Goal: Task Accomplishment & Management: Manage account settings

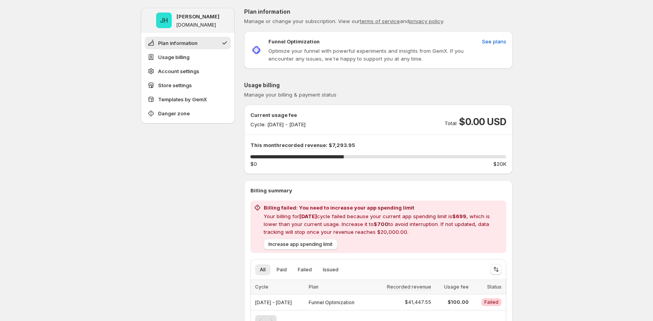
click at [412, 252] on div "Billing failed: You need to increase your app spending limit Your billing for […" at bounding box center [378, 227] width 256 height 52
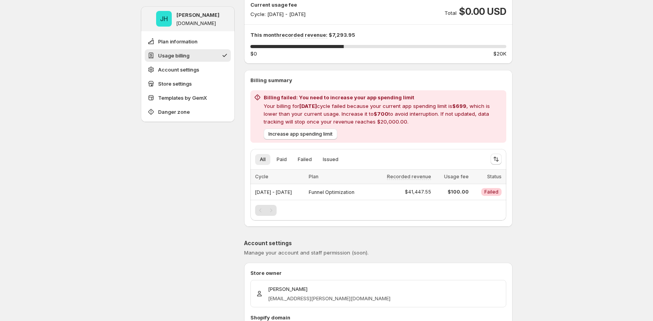
scroll to position [114, 0]
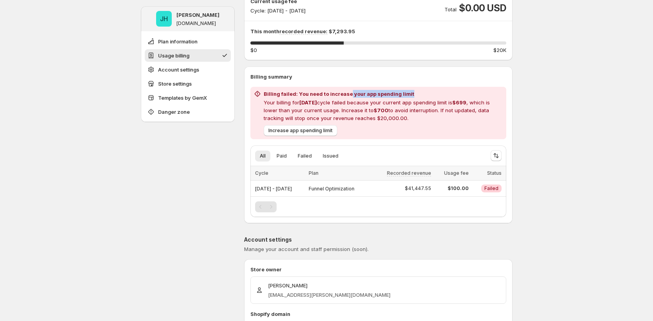
drag, startPoint x: 349, startPoint y: 94, endPoint x: 426, endPoint y: 95, distance: 76.7
click at [426, 95] on h2 "Billing failed: You need to increase your app spending limit" at bounding box center [383, 94] width 239 height 8
drag, startPoint x: 454, startPoint y: 189, endPoint x: 500, endPoint y: 193, distance: 46.0
click at [489, 189] on tr "[DATE] - [DATE] Funnel Optimization $41,447.55 $100.00 Critical Failed" at bounding box center [378, 189] width 256 height 16
click at [490, 185] on span "Critical Failed" at bounding box center [491, 189] width 20 height 8
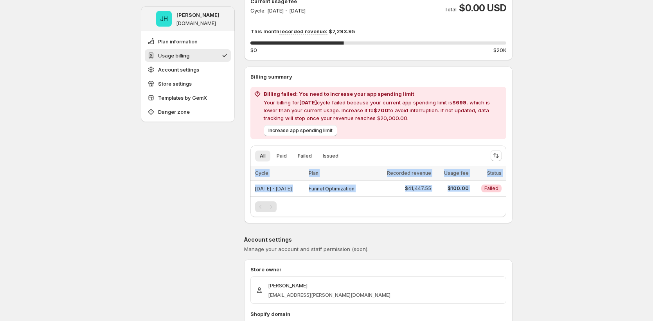
drag, startPoint x: 481, startPoint y: 189, endPoint x: 527, endPoint y: 192, distance: 45.9
drag, startPoint x: 423, startPoint y: 116, endPoint x: 304, endPoint y: 99, distance: 119.7
click at [304, 100] on p "Your billing for Aug 2025 cycle failed because your current app spending limit …" at bounding box center [383, 110] width 239 height 23
click at [349, 111] on p "Your billing for Aug 2025 cycle failed because your current app spending limit …" at bounding box center [383, 110] width 239 height 23
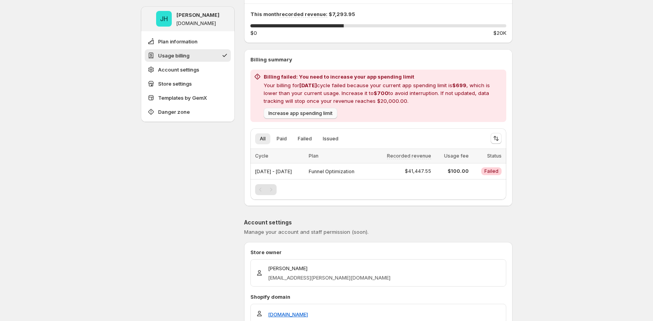
scroll to position [131, 0]
click at [297, 115] on span "Increase app spending limit" at bounding box center [300, 113] width 64 height 6
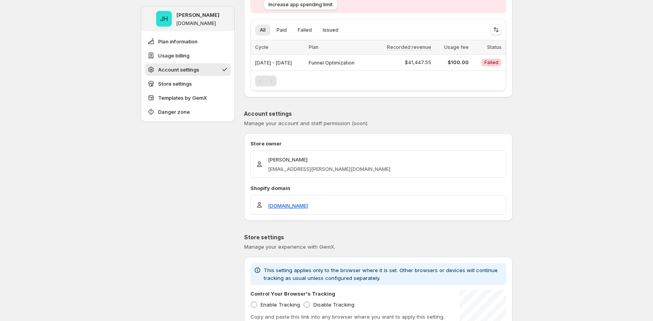
scroll to position [252, 0]
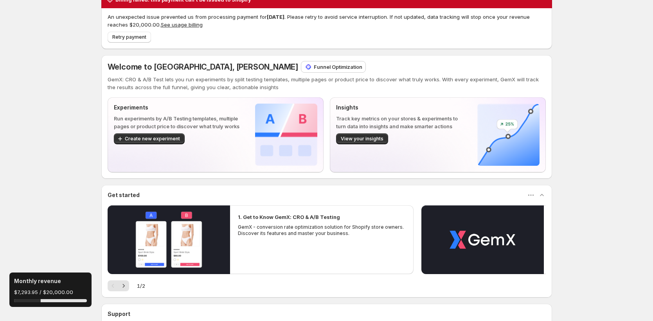
scroll to position [20, 0]
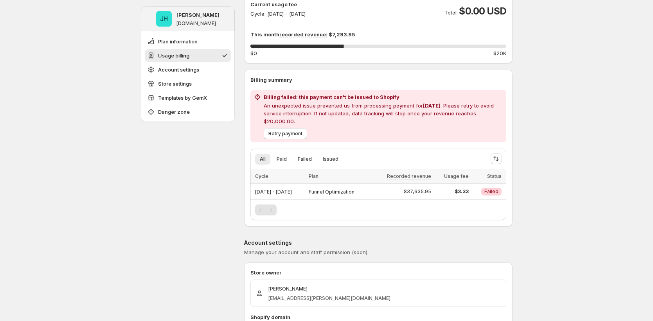
scroll to position [108, 0]
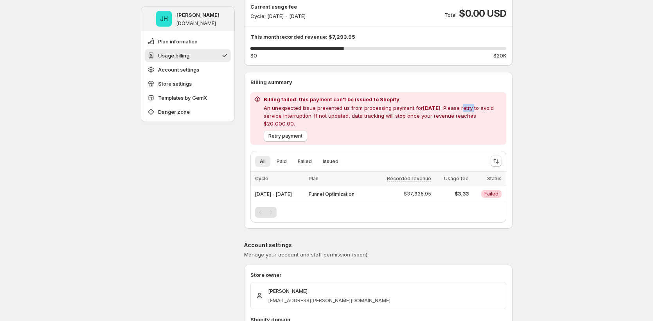
drag, startPoint x: 469, startPoint y: 106, endPoint x: 480, endPoint y: 107, distance: 10.6
click at [480, 107] on p "An unexpected issue prevented us from processing payment for Aug 2025 . Please …" at bounding box center [383, 115] width 239 height 23
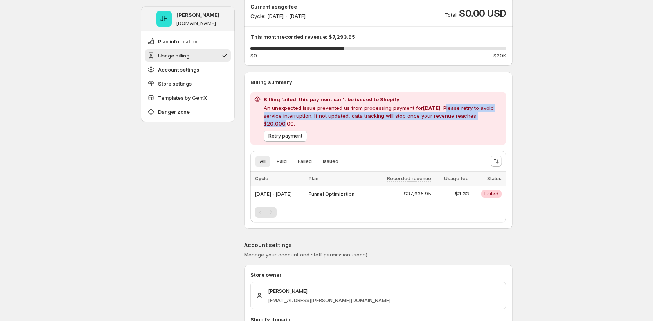
drag, startPoint x: 451, startPoint y: 106, endPoint x: 494, endPoint y: 113, distance: 43.6
click at [494, 113] on p "An unexpected issue prevented us from processing payment for Aug 2025 . Please …" at bounding box center [383, 115] width 239 height 23
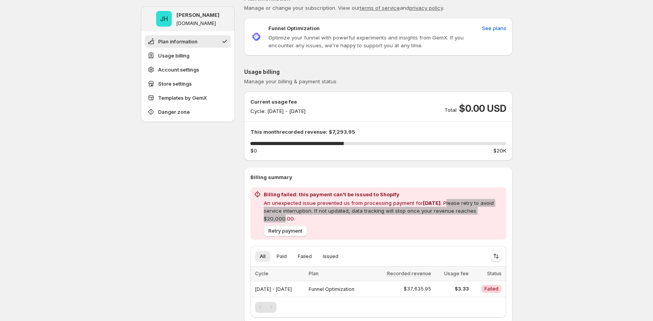
scroll to position [14, 0]
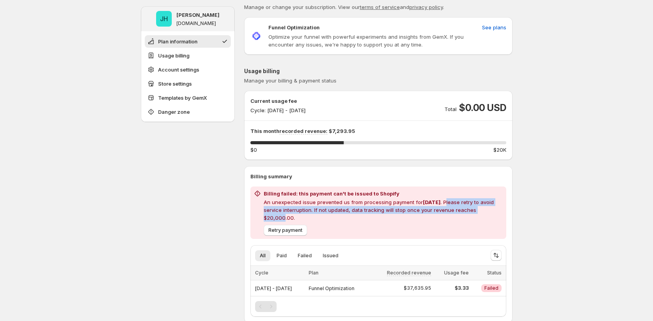
click at [460, 202] on p "An unexpected issue prevented us from processing payment for Aug 2025 . Please …" at bounding box center [383, 209] width 239 height 23
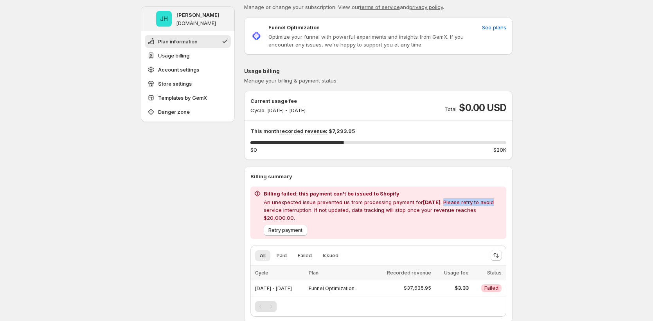
drag, startPoint x: 450, startPoint y: 201, endPoint x: 498, endPoint y: 201, distance: 48.9
click at [498, 201] on p "An unexpected issue prevented us from processing payment for Aug 2025 . Please …" at bounding box center [383, 209] width 239 height 23
drag, startPoint x: 315, startPoint y: 210, endPoint x: 360, endPoint y: 211, distance: 44.2
click at [360, 211] on p "An unexpected issue prevented us from processing payment for Aug 2025 . Please …" at bounding box center [383, 209] width 239 height 23
click at [372, 210] on p "An unexpected issue prevented us from processing payment for Aug 2025 . Please …" at bounding box center [383, 209] width 239 height 23
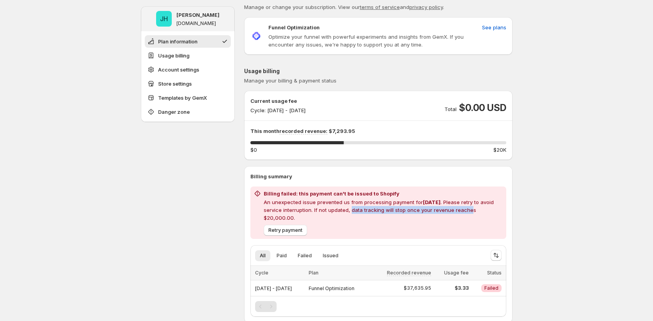
drag, startPoint x: 352, startPoint y: 210, endPoint x: 473, endPoint y: 208, distance: 120.9
click at [473, 208] on p "An unexpected issue prevented us from processing payment for Aug 2025 . Please …" at bounding box center [383, 209] width 239 height 23
click at [477, 209] on p "An unexpected issue prevented us from processing payment for Aug 2025 . Please …" at bounding box center [383, 209] width 239 height 23
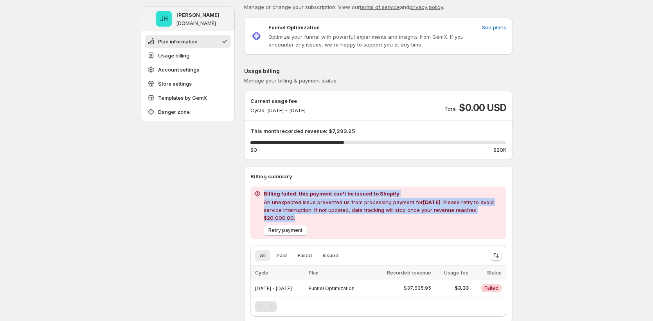
drag, startPoint x: 266, startPoint y: 191, endPoint x: 541, endPoint y: 209, distance: 276.0
copy div "Billing failed: this payment can't be issued to Shopify An unexpected issue pre…"
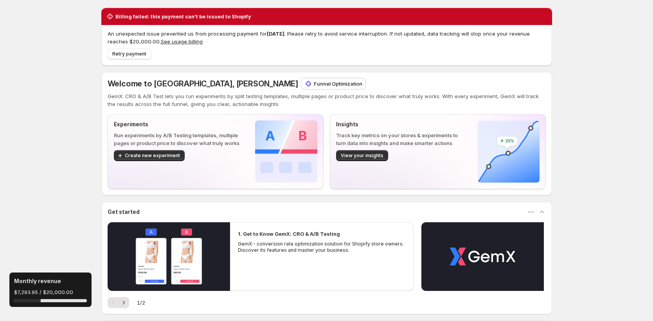
click at [183, 43] on button "See usage billing" at bounding box center [182, 41] width 42 height 6
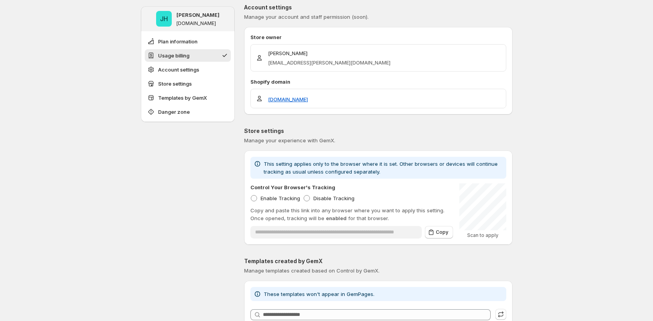
scroll to position [379, 0]
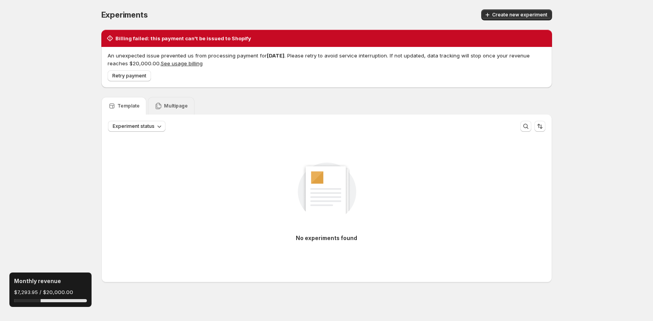
click at [172, 105] on p "Multipage" at bounding box center [176, 106] width 24 height 6
click at [131, 106] on p "Template" at bounding box center [128, 106] width 22 height 6
click at [182, 101] on div "Multipage" at bounding box center [171, 106] width 47 height 18
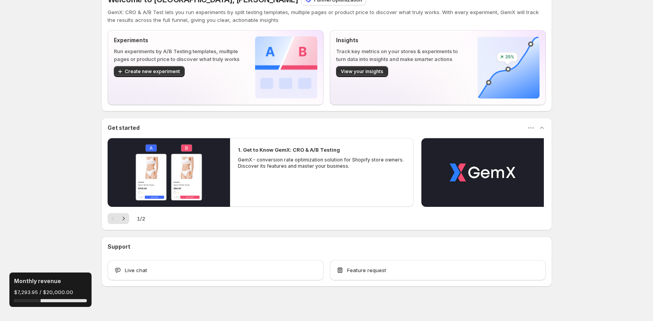
scroll to position [92, 0]
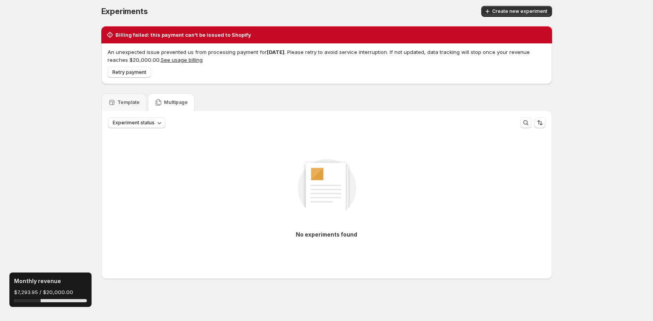
scroll to position [4, 0]
click at [134, 103] on p "Template" at bounding box center [128, 102] width 22 height 6
click at [524, 7] on button "Create new experiment" at bounding box center [516, 11] width 71 height 11
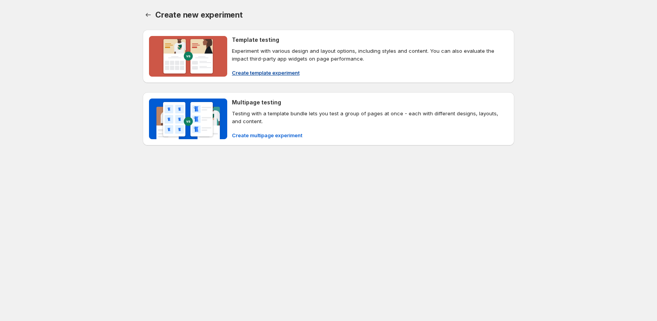
drag, startPoint x: 277, startPoint y: 64, endPoint x: 274, endPoint y: 70, distance: 7.0
click at [277, 64] on div "Template testing Experiment with various design and layout options, including s…" at bounding box center [370, 56] width 276 height 41
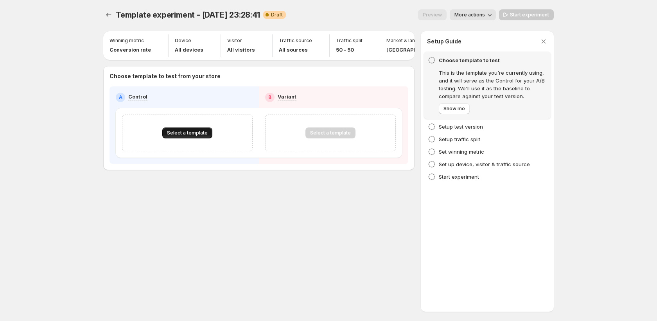
click at [200, 138] on button "Select a template" at bounding box center [187, 133] width 50 height 11
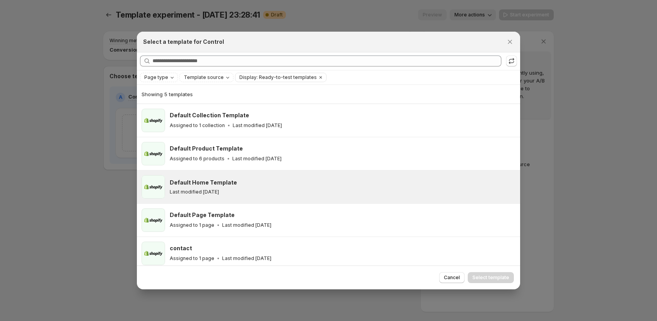
scroll to position [4, 0]
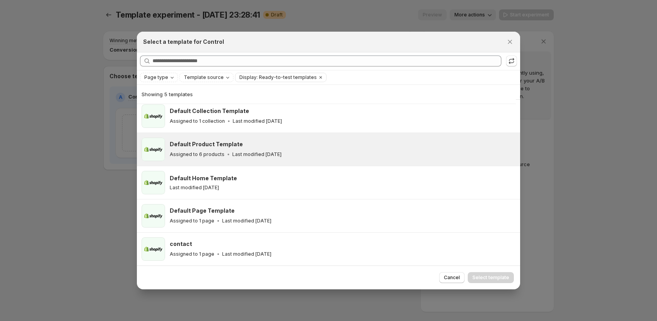
click at [280, 144] on div "Default Product Template" at bounding box center [341, 144] width 343 height 8
click at [481, 279] on span "Select template" at bounding box center [491, 278] width 37 height 6
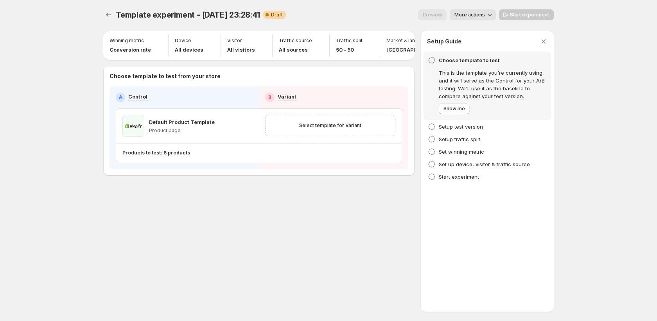
scroll to position [0, 0]
click at [324, 129] on span "Select template for Variant" at bounding box center [330, 125] width 62 height 6
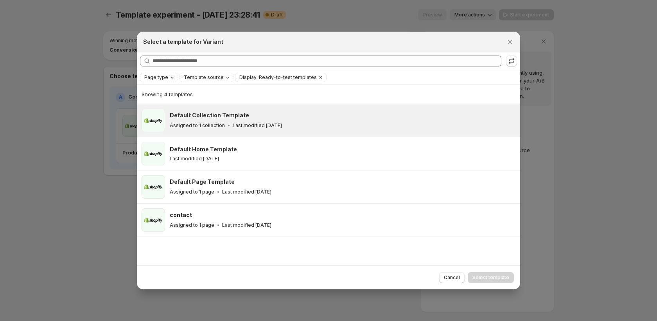
click at [318, 109] on div "Default Collection Template Assigned to 1 collection Last modified 18 days ago" at bounding box center [343, 120] width 346 height 23
drag, startPoint x: 485, startPoint y: 273, endPoint x: 475, endPoint y: 265, distance: 13.1
click at [485, 273] on button "Select template" at bounding box center [491, 277] width 46 height 11
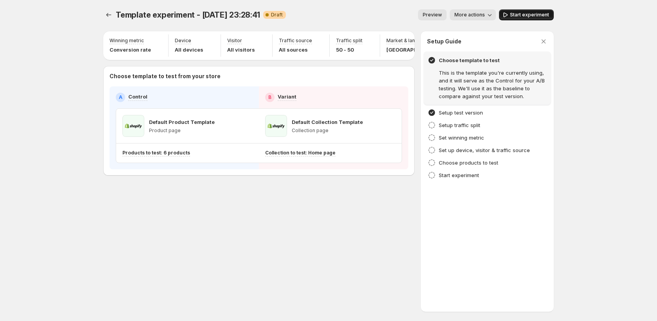
click at [521, 15] on span "Start experiment" at bounding box center [529, 15] width 39 height 6
click at [361, 265] on div "Template experiment - Sep 22, 23:28:41. This page is ready Template experiment …" at bounding box center [328, 160] width 469 height 321
click at [111, 16] on icon "Experiments" at bounding box center [109, 15] width 8 height 8
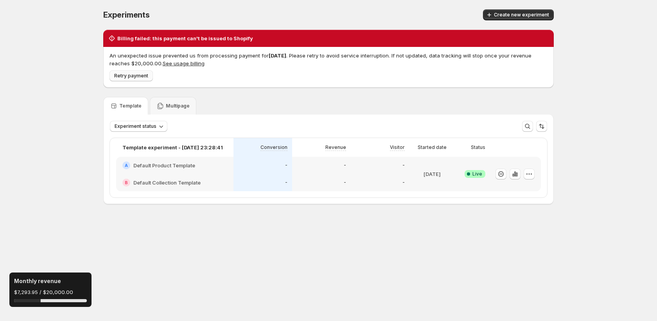
click at [140, 76] on span "Retry payment" at bounding box center [131, 76] width 34 height 6
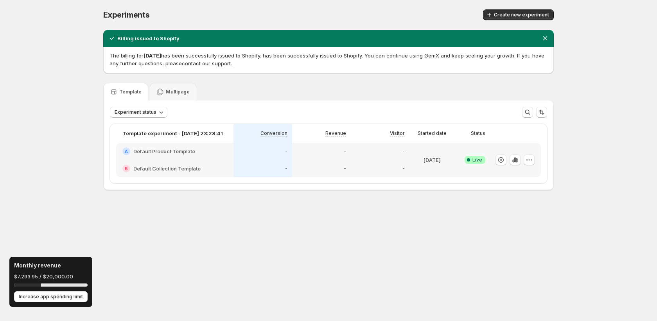
click at [78, 212] on div "Experiments. This page is ready Experiments Create new experiment Billing issue…" at bounding box center [328, 116] width 657 height 232
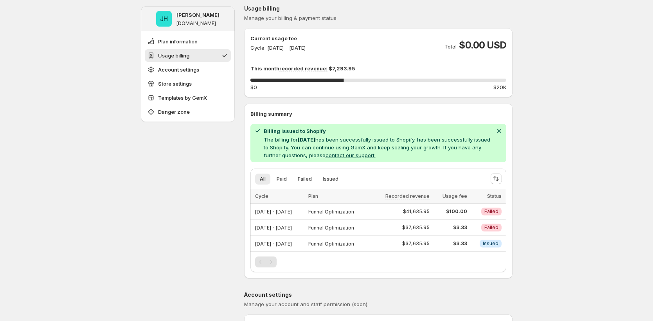
scroll to position [111, 0]
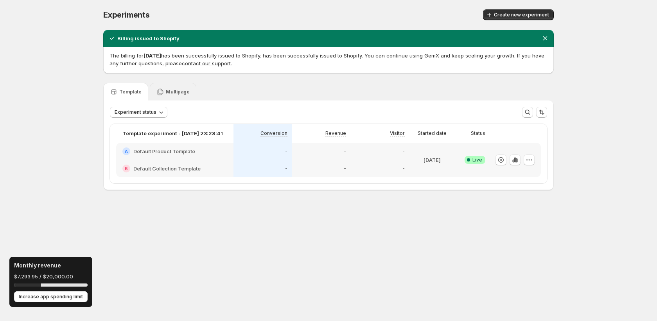
click at [160, 92] on icon at bounding box center [160, 92] width 8 height 8
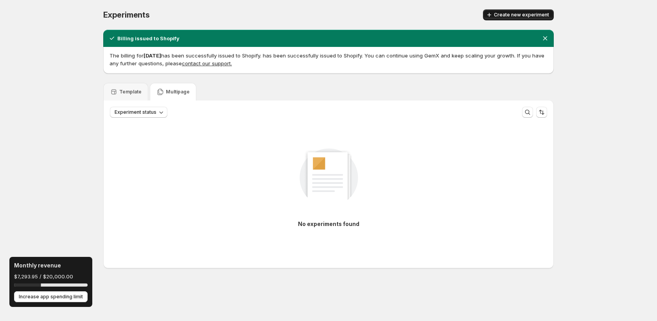
click at [518, 10] on button "Create new experiment" at bounding box center [518, 14] width 71 height 11
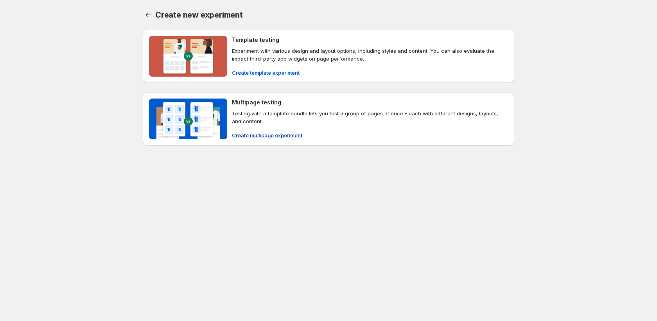
click at [263, 133] on span "Create multipage experiment" at bounding box center [267, 135] width 70 height 8
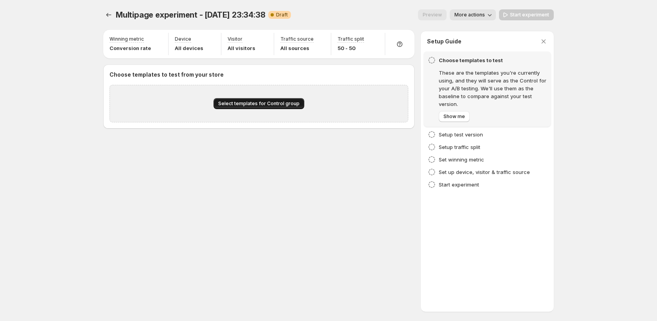
click at [273, 103] on span "Select templates for Control group" at bounding box center [258, 104] width 81 height 6
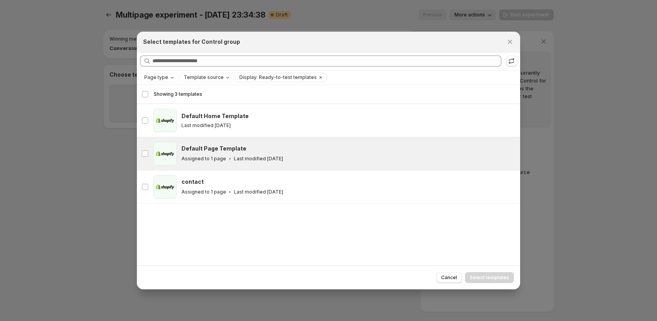
click at [256, 145] on div "Default Page Template" at bounding box center [348, 149] width 332 height 8
drag, startPoint x: 500, startPoint y: 273, endPoint x: 495, endPoint y: 271, distance: 4.8
click at [500, 273] on button "Select templates" at bounding box center [489, 277] width 49 height 11
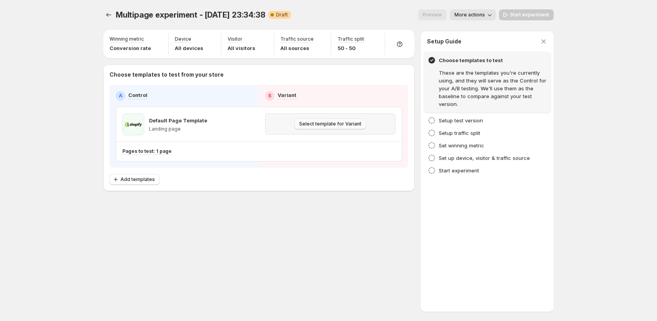
click at [342, 125] on span "Select template for Variant" at bounding box center [330, 124] width 62 height 6
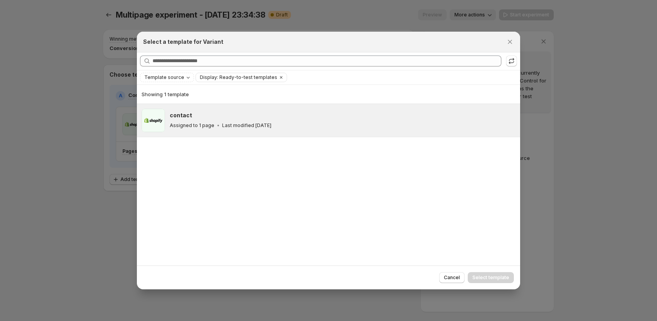
click at [319, 111] on div "contact" at bounding box center [341, 115] width 343 height 8
click at [489, 283] on button "Select template" at bounding box center [491, 277] width 46 height 11
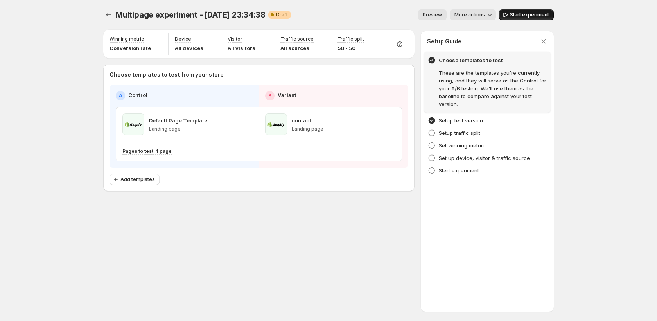
click at [527, 16] on span "Start experiment" at bounding box center [529, 15] width 39 height 6
click at [108, 16] on icon "Experiments" at bounding box center [109, 15] width 8 height 8
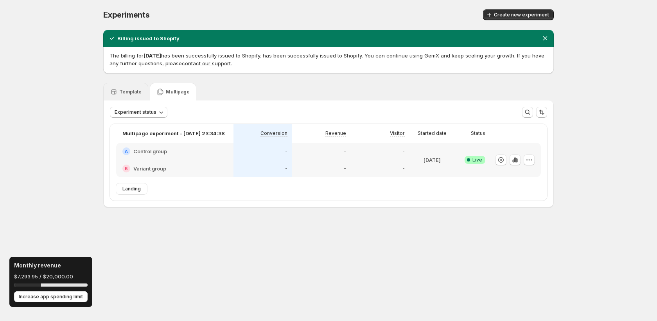
drag, startPoint x: 147, startPoint y: 89, endPoint x: 133, endPoint y: 92, distance: 13.6
click at [146, 89] on div "Template" at bounding box center [125, 92] width 45 height 18
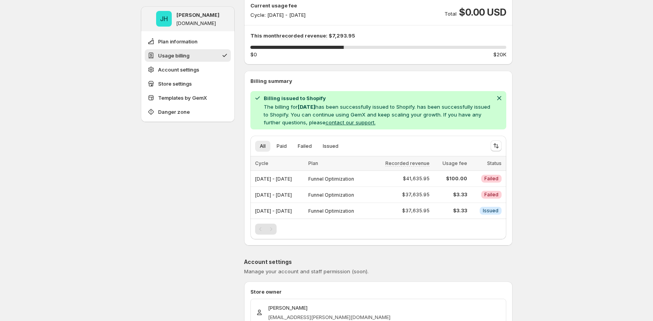
scroll to position [117, 0]
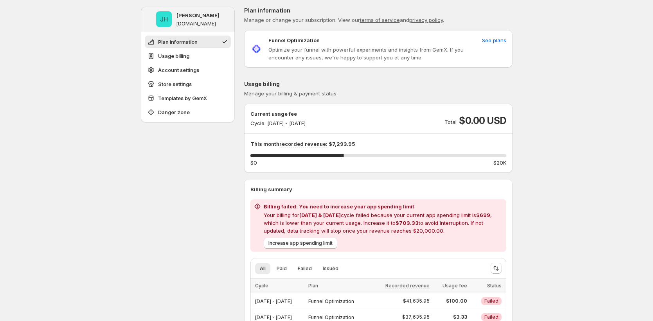
scroll to position [2, 0]
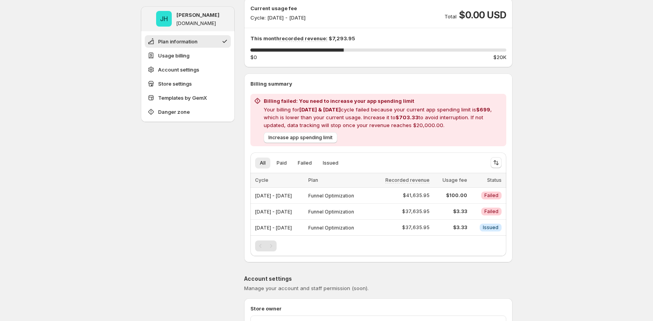
scroll to position [113, 0]
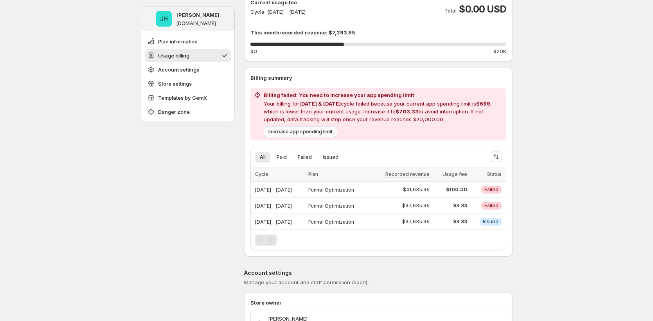
click at [286, 134] on span "Increase app spending limit" at bounding box center [300, 132] width 64 height 6
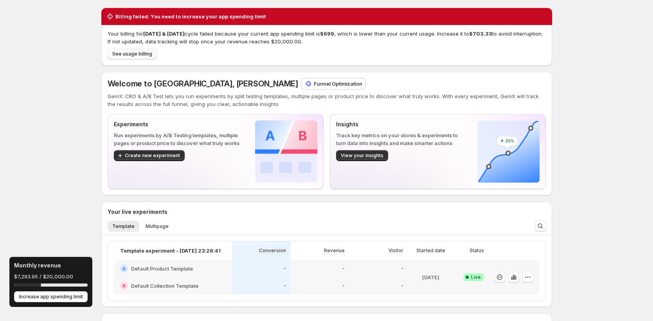
click at [144, 56] on span "See usage billing" at bounding box center [132, 54] width 40 height 6
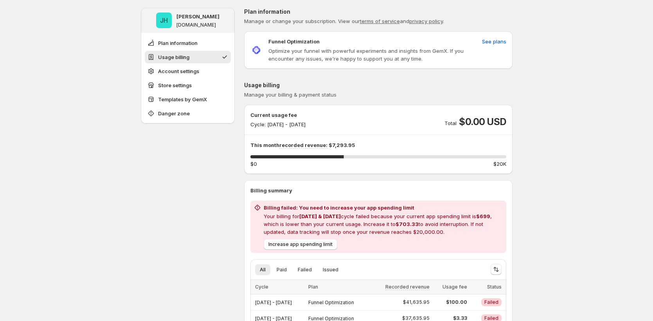
scroll to position [146, 0]
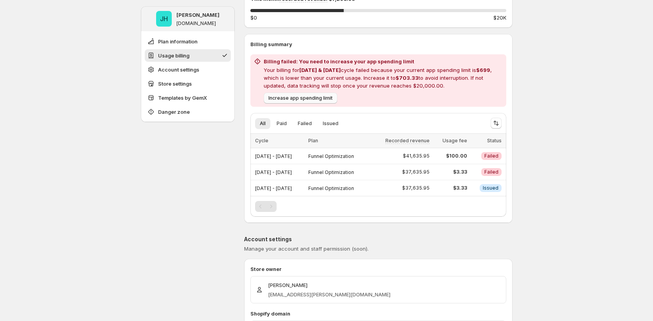
click at [333, 99] on button "Increase app spending limit" at bounding box center [301, 98] width 74 height 11
